Goal: Navigation & Orientation: Find specific page/section

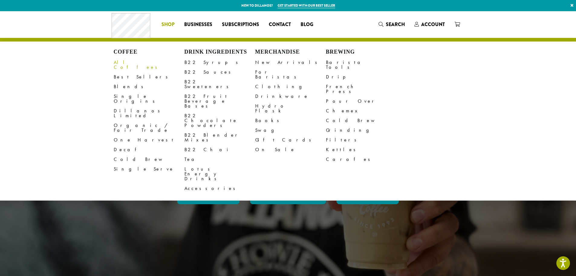
click at [119, 62] on link "All Coffees" at bounding box center [149, 64] width 71 height 15
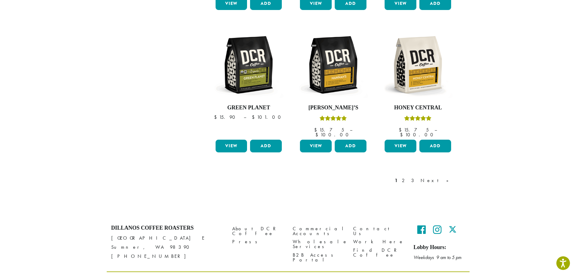
scroll to position [499, 0]
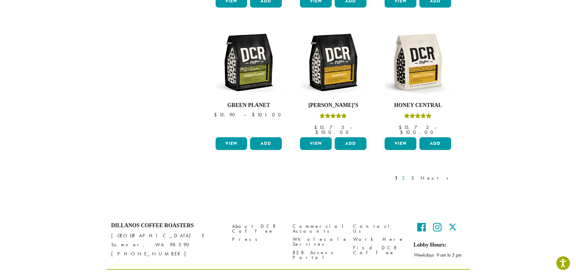
click at [408, 174] on link "2" at bounding box center [405, 177] width 8 height 7
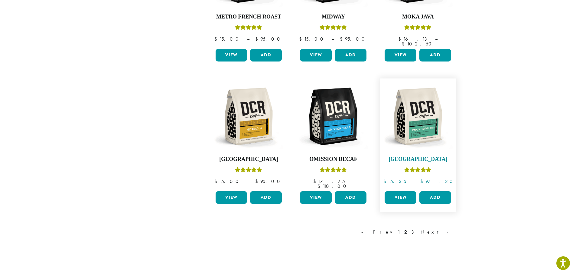
scroll to position [461, 0]
